Goal: Task Accomplishment & Management: Manage account settings

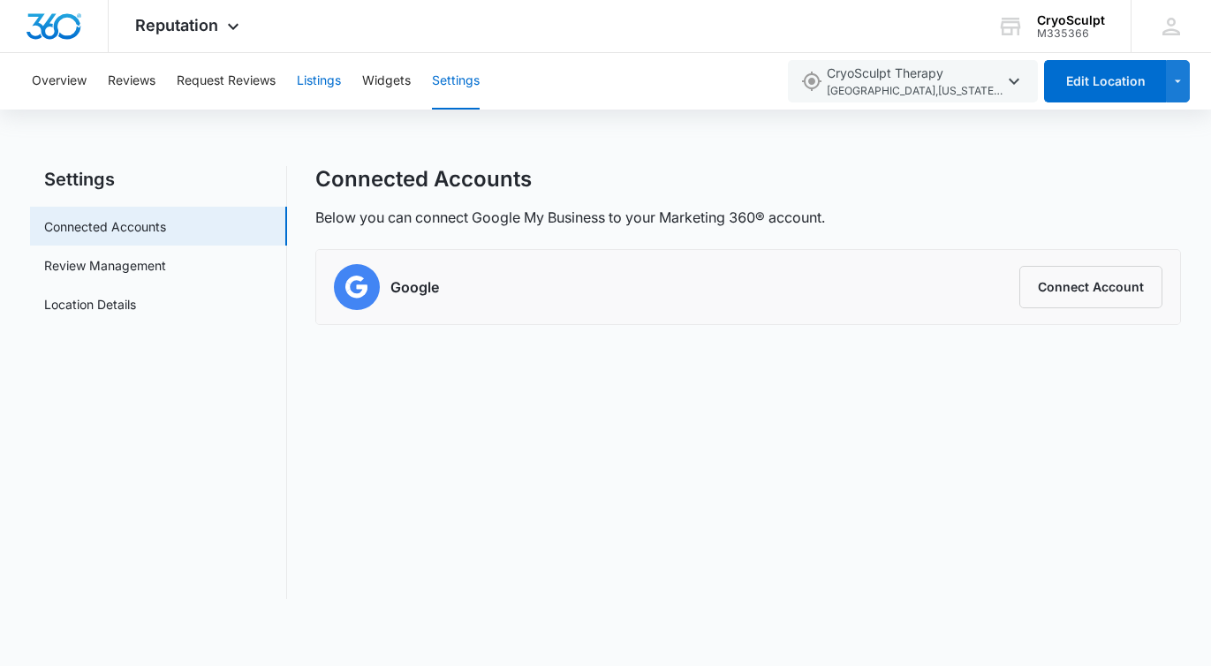
click at [311, 87] on button "Listings" at bounding box center [319, 81] width 44 height 57
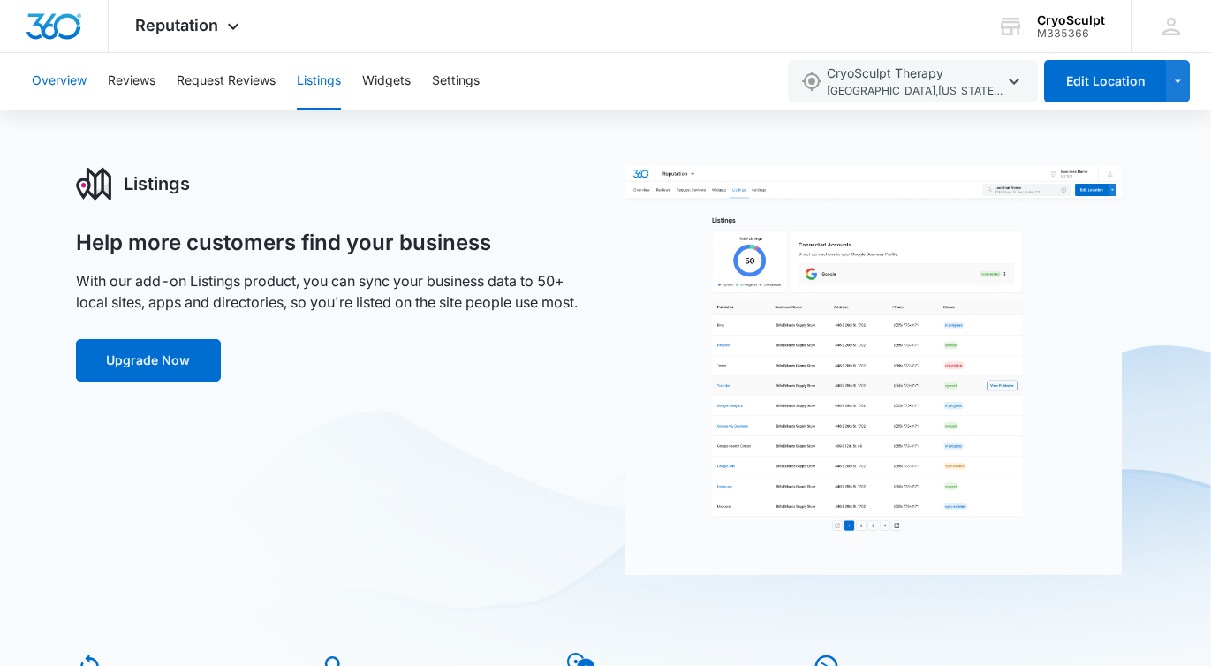
click at [57, 79] on button "Overview" at bounding box center [59, 81] width 55 height 57
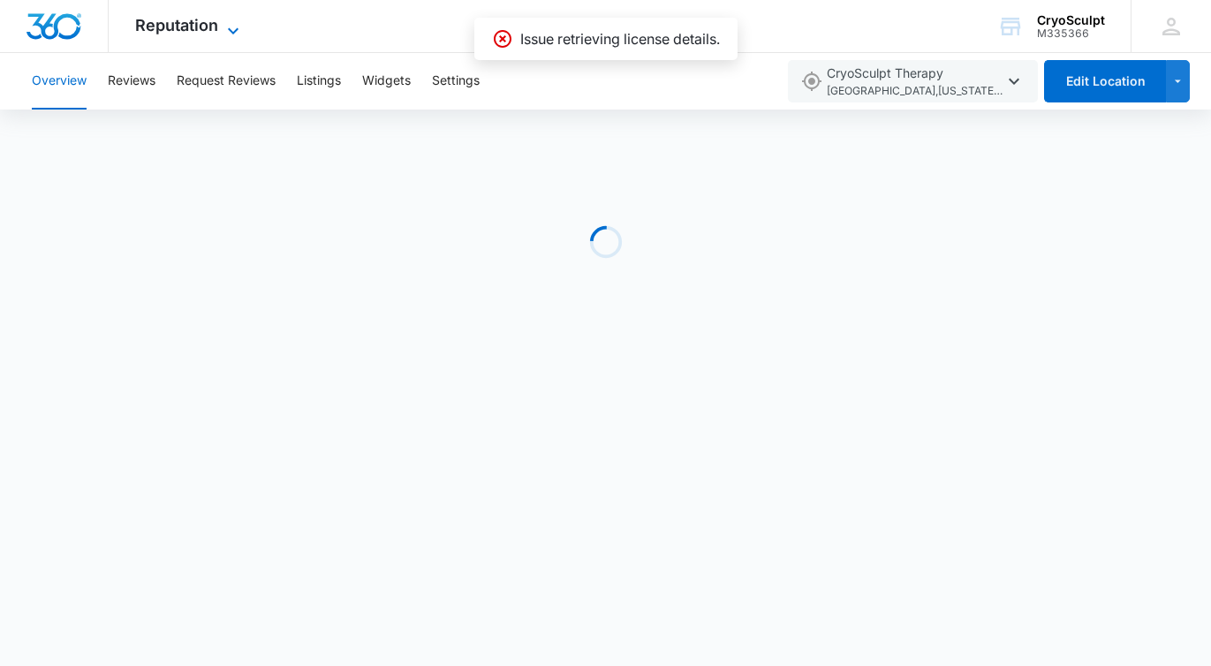
click at [193, 26] on span "Reputation" at bounding box center [176, 25] width 83 height 19
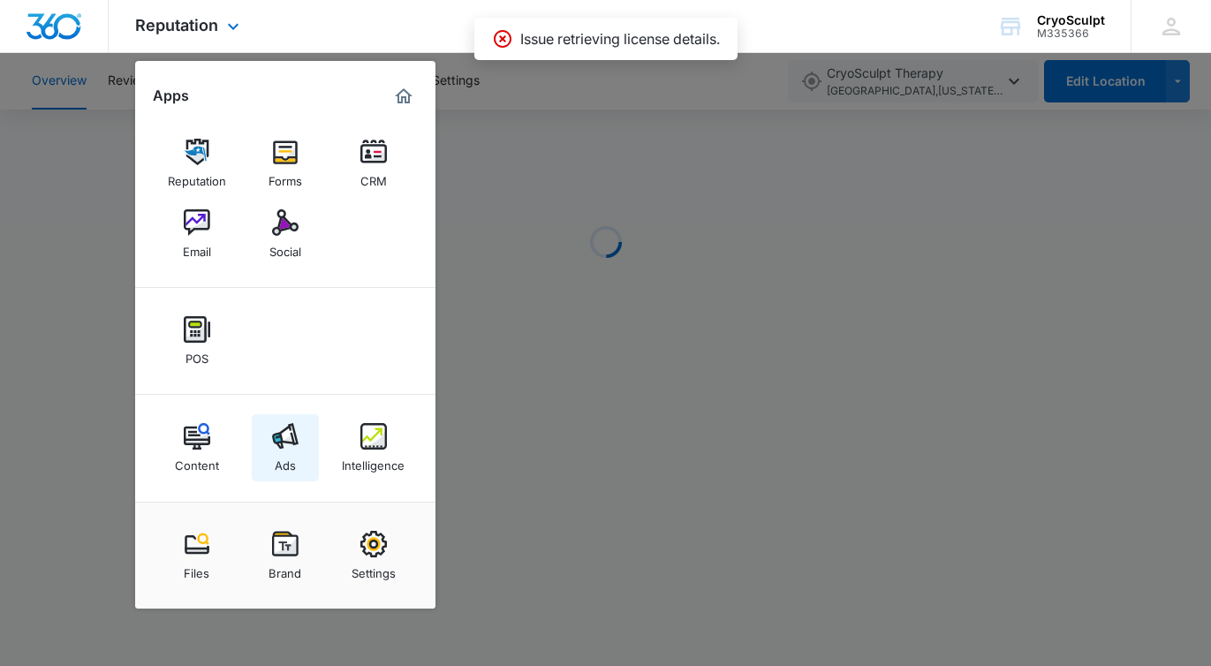
click at [283, 434] on img at bounding box center [285, 436] width 26 height 26
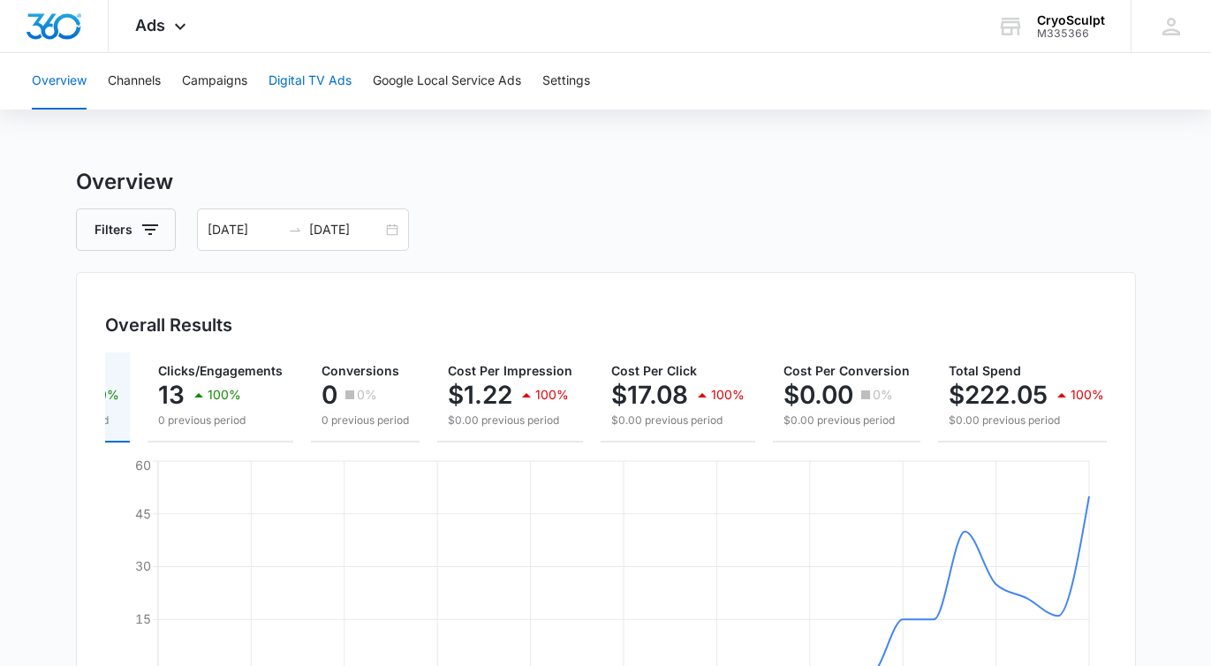
click at [345, 92] on button "Digital TV Ads" at bounding box center [309, 81] width 83 height 57
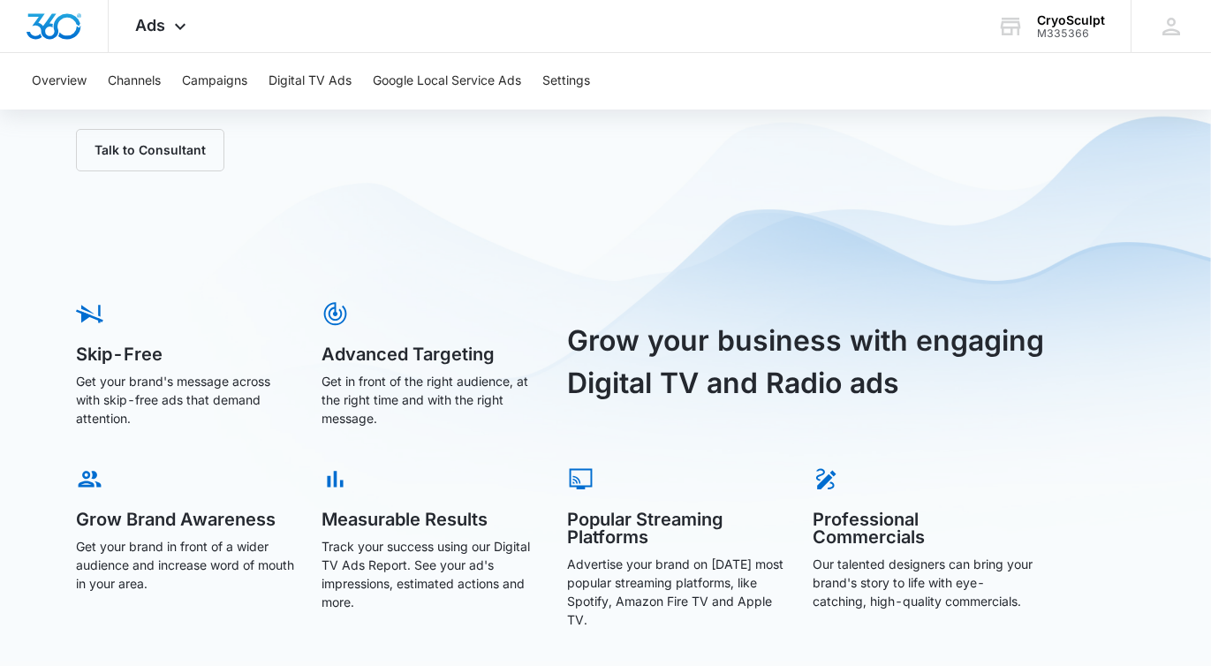
scroll to position [231, 0]
